Goal: Navigation & Orientation: Find specific page/section

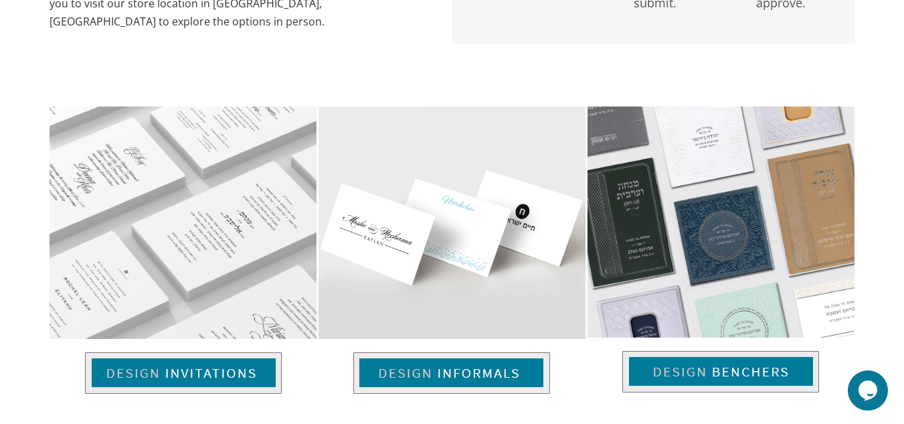
scroll to position [846, 0]
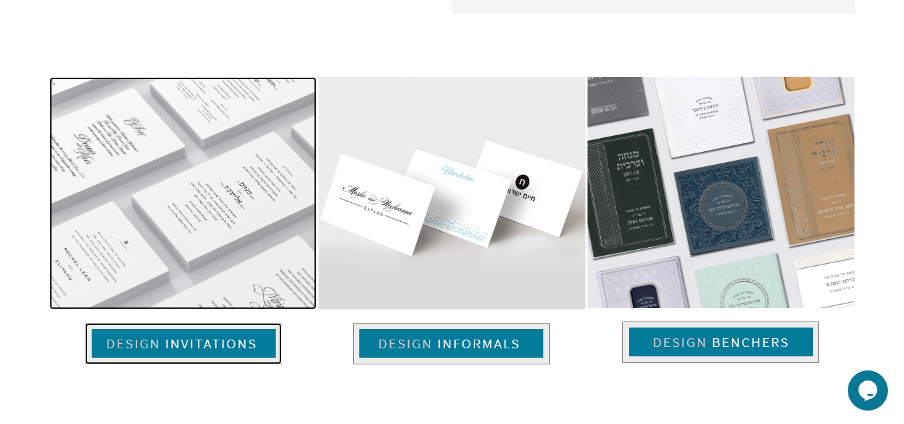
click at [201, 349] on img at bounding box center [183, 344] width 197 height 42
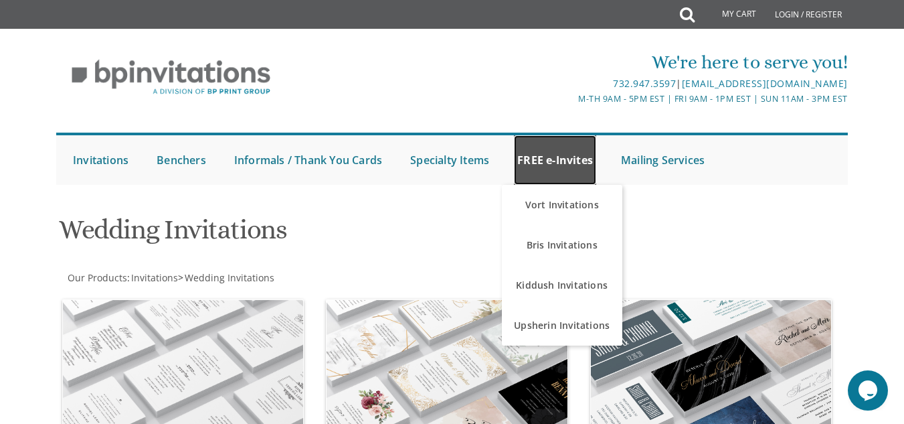
click at [564, 160] on link "FREE e-Invites" at bounding box center [555, 160] width 82 height 50
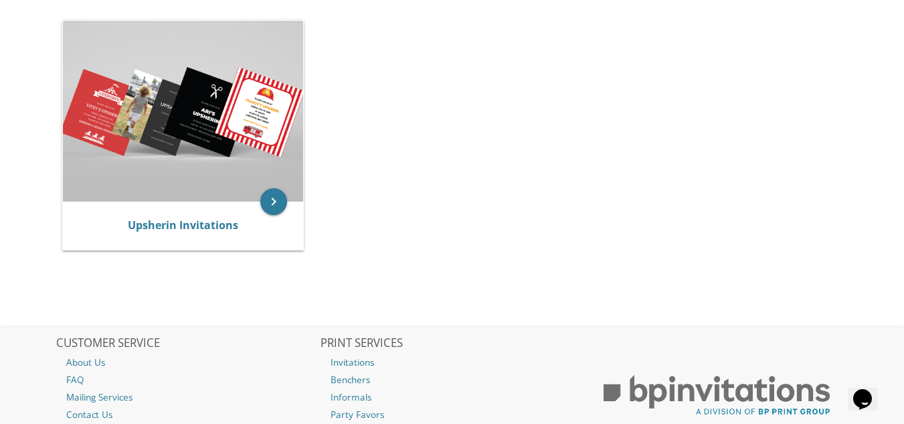
scroll to position [402, 0]
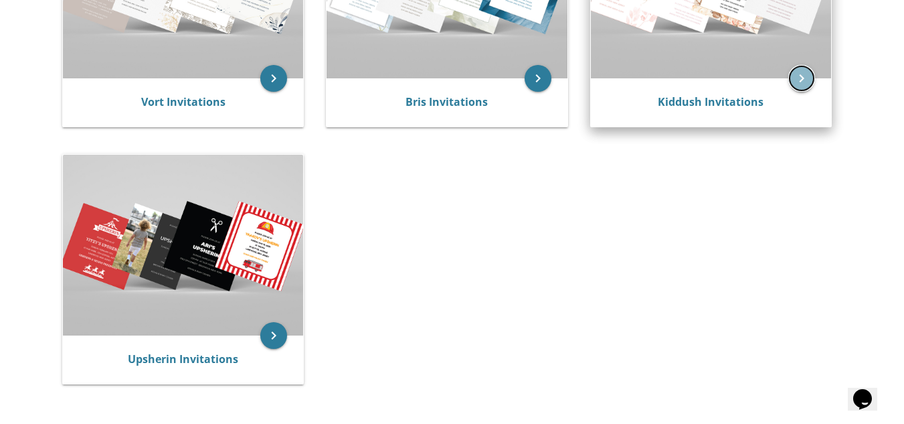
click at [803, 78] on icon "keyboard_arrow_right" at bounding box center [802, 78] width 27 height 27
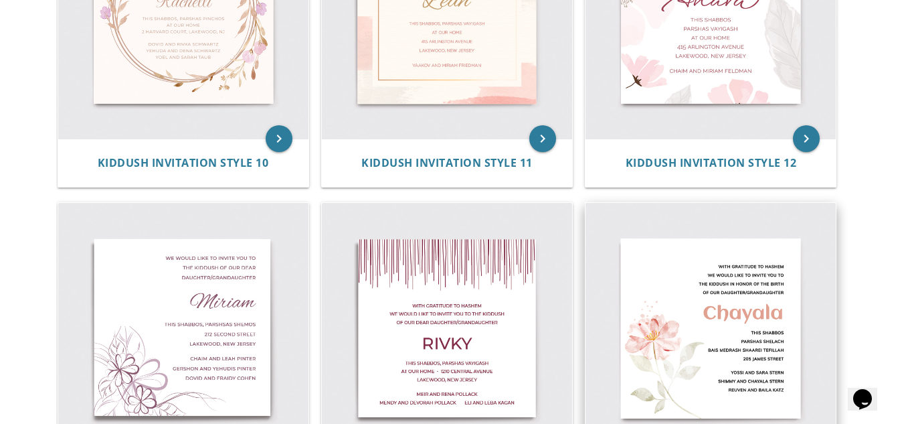
scroll to position [1339, 0]
